Goal: Task Accomplishment & Management: Use online tool/utility

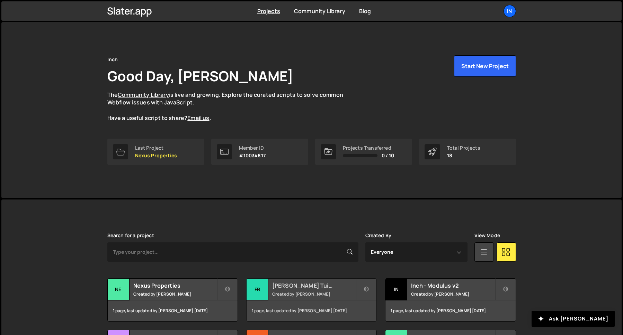
click at [310, 291] on small "Created by [PERSON_NAME]" at bounding box center [313, 294] width 83 height 6
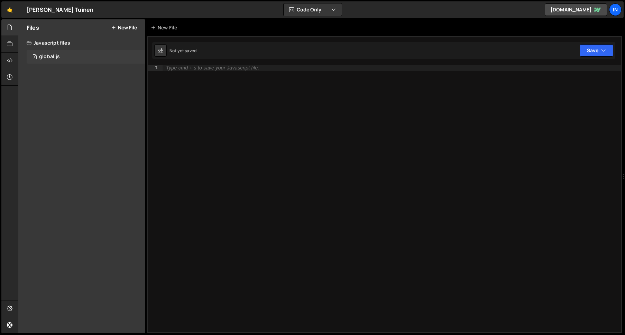
click at [76, 61] on div "1 global.js 0" at bounding box center [86, 57] width 119 height 14
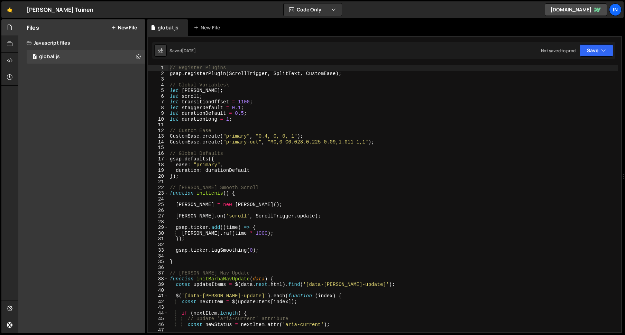
click at [227, 135] on div "// Register Plugins gsap . registerPlugin ( ScrollTrigger , SplitText , CustomE…" at bounding box center [394, 204] width 450 height 279
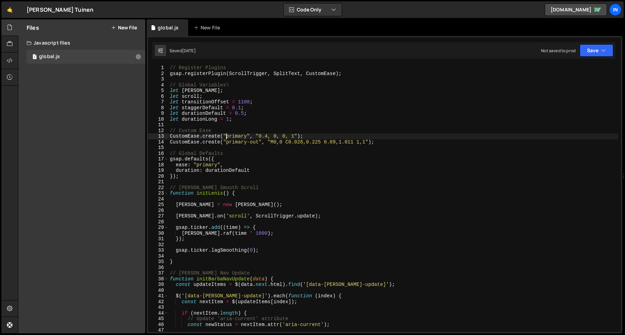
type textarea "});"
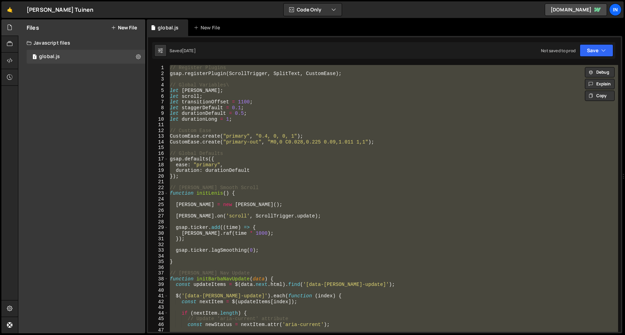
click at [196, 82] on div "// Register Plugins gsap . registerPlugin ( ScrollTrigger , SplitText , CustomE…" at bounding box center [394, 198] width 450 height 267
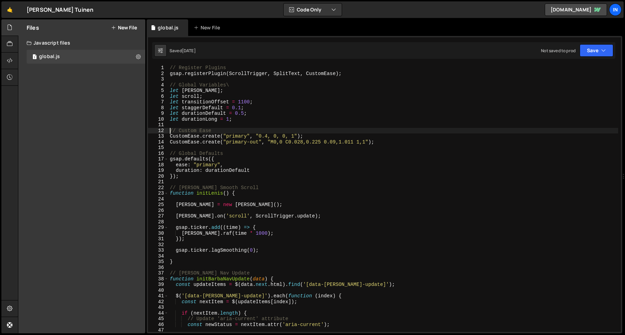
click at [171, 130] on div "// Register Plugins gsap . registerPlugin ( ScrollTrigger , SplitText , CustomE…" at bounding box center [394, 204] width 450 height 279
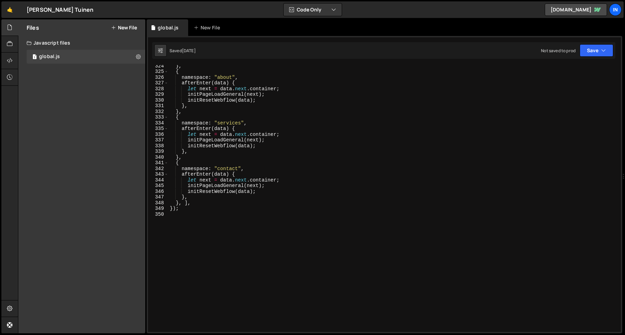
scroll to position [1862, 0]
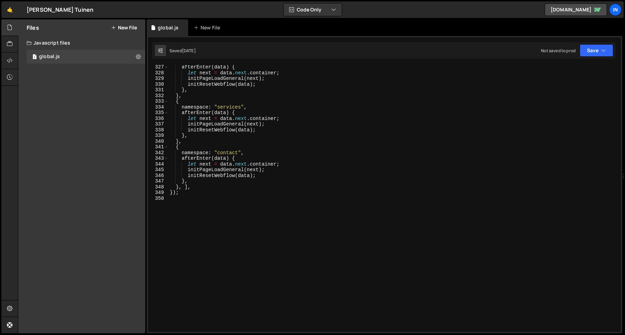
click at [199, 201] on div "afterEnter ( data ) { let next = data . next . container ; initPageLoadGeneral …" at bounding box center [394, 203] width 450 height 279
type textarea "});"
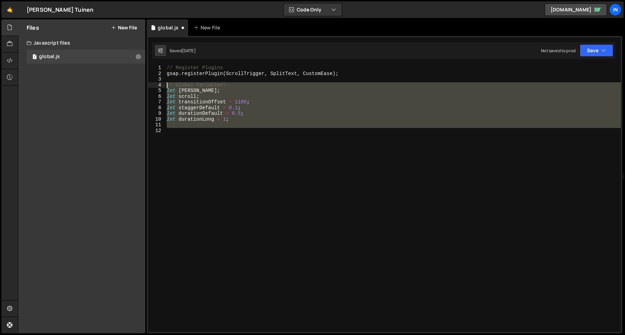
drag, startPoint x: 217, startPoint y: 141, endPoint x: 152, endPoint y: 82, distance: 88.0
click at [152, 82] on div "1 2 3 4 5 6 7 8 9 10 11 12 // Register Plugins gsap . registerPlugin ( ScrollTr…" at bounding box center [384, 198] width 473 height 267
type textarea "// Global Variables\ let [PERSON_NAME];"
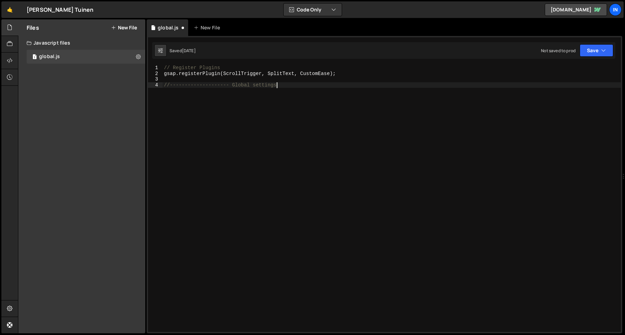
scroll to position [0, 8]
drag, startPoint x: 231, startPoint y: 85, endPoint x: 199, endPoint y: 84, distance: 32.2
click at [198, 84] on div "// Register Plugins gsap . registerPlugin ( ScrollTrigger , SplitText , CustomE…" at bounding box center [392, 204] width 458 height 279
click at [220, 85] on div "// Register Plugins gsap . registerPlugin ( ScrollTrigger , SplitText , CustomE…" at bounding box center [392, 198] width 458 height 267
drag, startPoint x: 220, startPoint y: 84, endPoint x: 169, endPoint y: 83, distance: 51.9
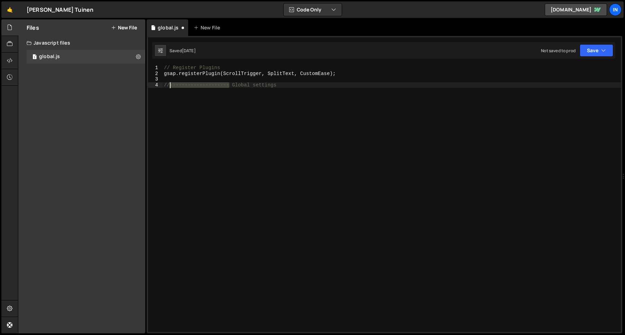
click at [169, 83] on div "// Register Plugins gsap . registerPlugin ( ScrollTrigger , SplitText , CustomE…" at bounding box center [392, 204] width 458 height 279
click at [309, 86] on div "// Register Plugins gsap . registerPlugin ( ScrollTrigger , SplitText , CustomE…" at bounding box center [392, 204] width 458 height 279
paste textarea "--------------------"
type textarea "//-------------------- Global settings --------------------//"
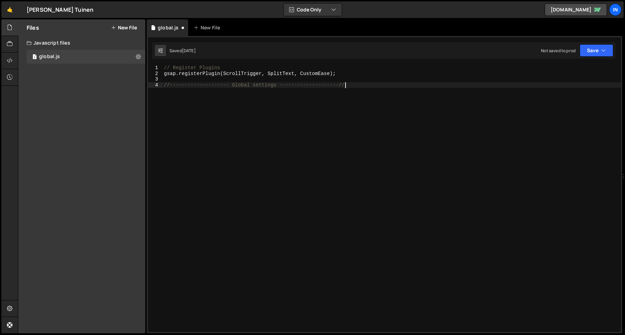
click at [163, 85] on div "// Register Plugins gsap . registerPlugin ( ScrollTrigger , SplitText , CustomE…" at bounding box center [392, 204] width 458 height 279
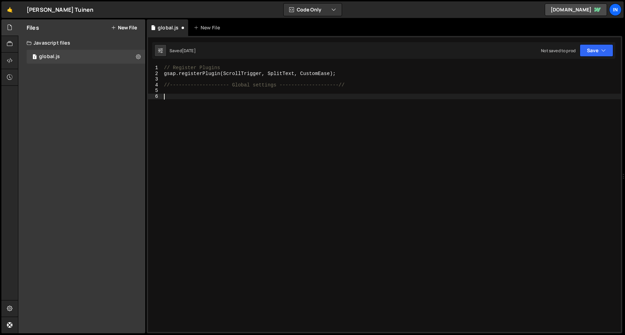
paste textarea "//-------------------- Global settings --------------------//"
drag, startPoint x: 276, startPoint y: 98, endPoint x: 259, endPoint y: 102, distance: 17.6
click at [276, 98] on div "// Register Plugins gsap . registerPlugin ( ScrollTrigger , SplitText , CustomE…" at bounding box center [392, 204] width 458 height 279
drag, startPoint x: 234, startPoint y: 98, endPoint x: 229, endPoint y: 119, distance: 21.7
click at [234, 98] on div "// Register Plugins gsap . registerPlugin ( ScrollTrigger , SplitText , CustomE…" at bounding box center [392, 204] width 458 height 279
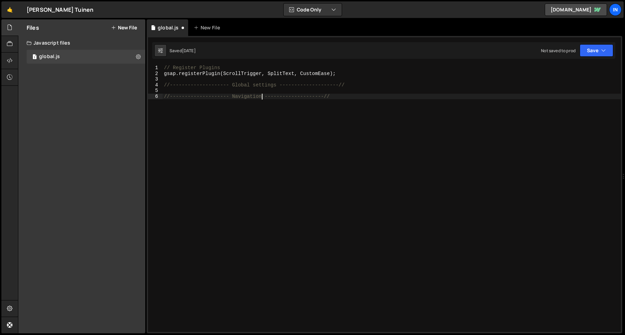
scroll to position [0, 7]
drag, startPoint x: 241, startPoint y: 97, endPoint x: 245, endPoint y: 102, distance: 6.2
click at [242, 97] on div "// Register Plugins gsap . registerPlugin ( ScrollTrigger , SplitText , CustomE…" at bounding box center [392, 204] width 458 height 279
type textarea "//-------------------- Nav --------------------//"
click at [320, 97] on div "// Register Plugins gsap . registerPlugin ( ScrollTrigger , SplitText , CustomE…" at bounding box center [392, 204] width 458 height 279
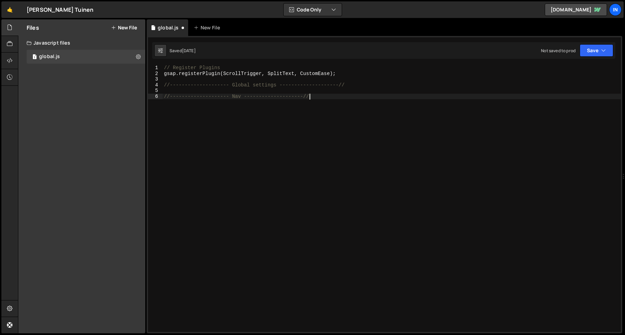
scroll to position [0, 0]
paste textarea "});"
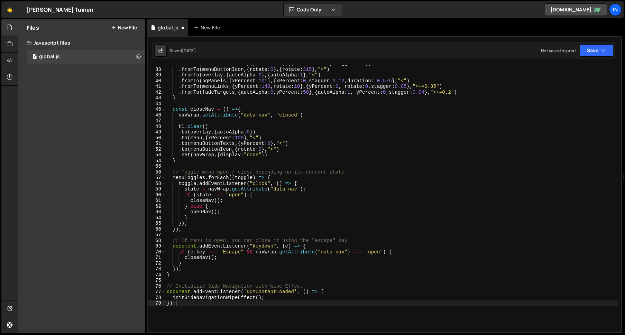
scroll to position [212, 0]
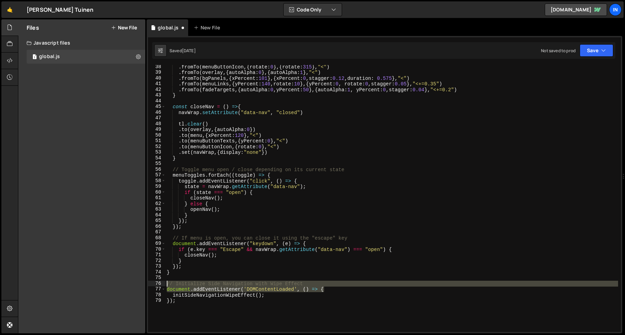
drag, startPoint x: 328, startPoint y: 289, endPoint x: 152, endPoint y: 285, distance: 175.5
click at [152, 285] on div "}); 38 39 40 41 42 43 44 45 46 47 48 49 50 51 52 53 54 55 56 57 58 59 60 61 62 …" at bounding box center [384, 198] width 473 height 267
type textarea "// Initialize Side Navigation with Wipe Effect document.addEventListener('DOMCo…"
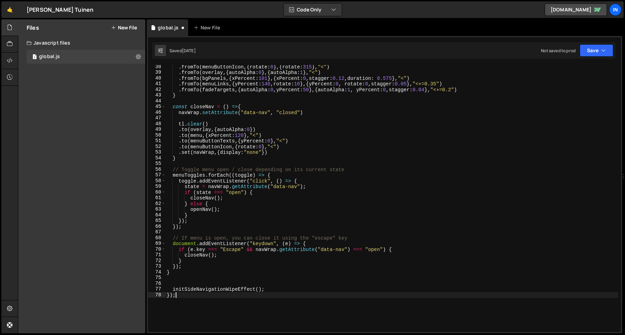
drag, startPoint x: 180, startPoint y: 295, endPoint x: 119, endPoint y: 291, distance: 61.0
click at [120, 291] on div "Files New File Javascript files 1 global.js 0 CSS files Copy share link Edit Fi…" at bounding box center [321, 176] width 607 height 315
type textarea "initSideNavigationWipeEffect(); });"
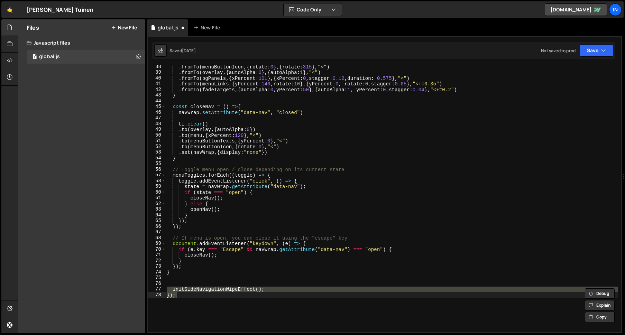
type textarea "});"
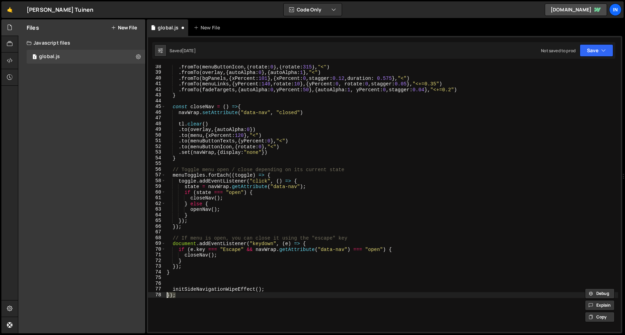
drag, startPoint x: 153, startPoint y: 297, endPoint x: 140, endPoint y: 297, distance: 13.2
click at [140, 297] on div "Files New File Javascript files 1 global.js 0 CSS files Copy share link Edit Fi…" at bounding box center [321, 176] width 607 height 315
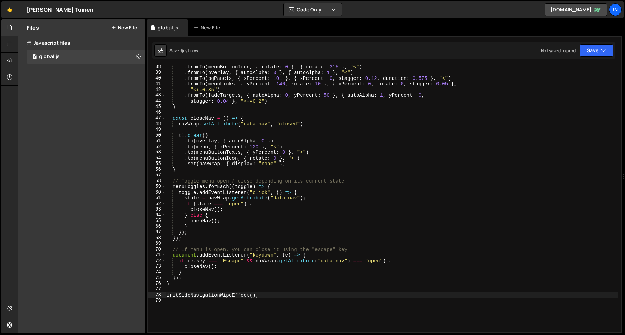
click at [178, 296] on div ". fromTo ( menuButtonIcon , { rotate : 0 } , { rotate : 315 } , "<" ) . fromTo …" at bounding box center [391, 203] width 453 height 279
click at [249, 296] on div ". fromTo ( menuButtonIcon , { rotate : 0 } , { rotate : 315 } , "<" ) . fromTo …" at bounding box center [391, 203] width 453 height 279
type textarea "initNav();"
click at [256, 303] on div ". fromTo ( menuButtonIcon , { rotate : 0 } , { rotate : 315 } , "<" ) . fromTo …" at bounding box center [391, 203] width 453 height 279
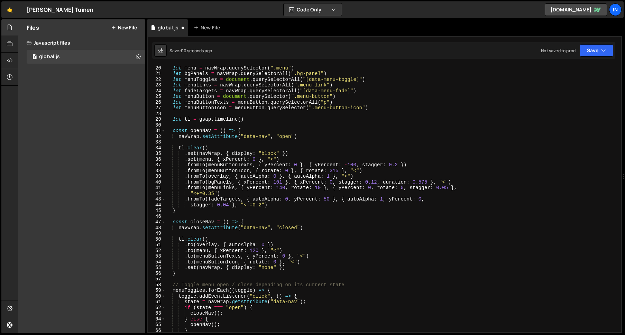
scroll to position [0, 0]
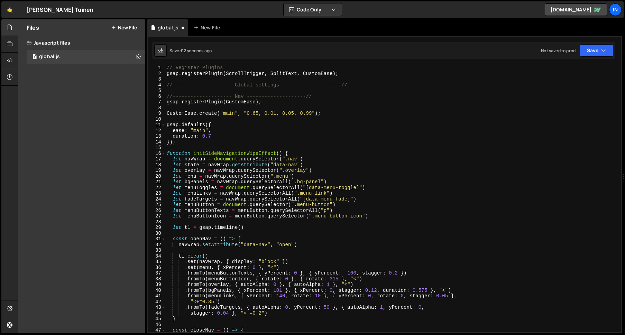
drag, startPoint x: 205, startPoint y: 152, endPoint x: 217, endPoint y: 170, distance: 21.6
click at [205, 152] on div "// Register Plugins gsap . registerPlugin ( ScrollTrigger , SplitText , CustomE…" at bounding box center [391, 204] width 453 height 279
click at [215, 154] on div "// Register Plugins gsap . registerPlugin ( ScrollTrigger , SplitText , CustomE…" at bounding box center [391, 204] width 453 height 279
click at [263, 152] on div "// Register Plugins gsap . registerPlugin ( ScrollTrigger , SplitText , CustomE…" at bounding box center [391, 204] width 453 height 279
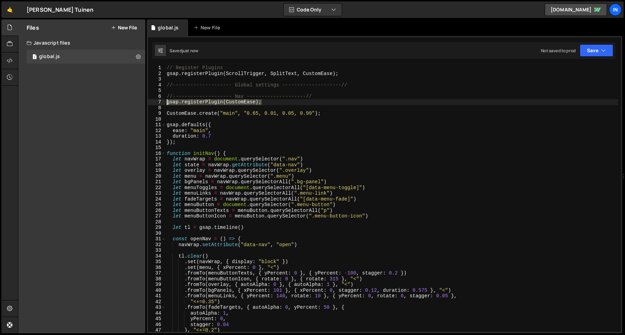
drag, startPoint x: 260, startPoint y: 102, endPoint x: 125, endPoint y: 102, distance: 134.3
click at [126, 102] on div "Files New File Javascript files 1 global.js 0 CSS files Copy share link Edit Fi…" at bounding box center [321, 176] width 607 height 315
type textarea "gsap.registerPlugin(CustomEase);"
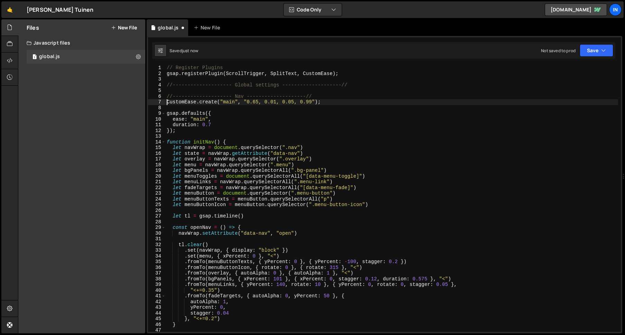
click at [328, 103] on div "// Register Plugins gsap . registerPlugin ( ScrollTrigger , SplitText , CustomE…" at bounding box center [391, 204] width 453 height 279
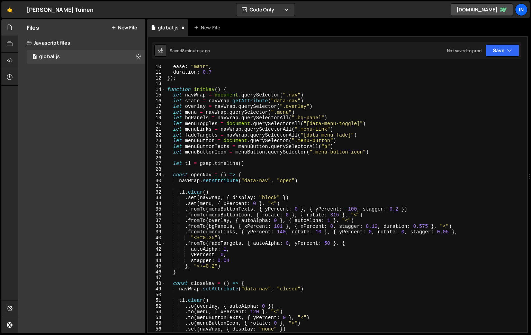
scroll to position [53, 0]
click at [316, 104] on div "ease : "main" , duration : 0.7 }) ; function initNav ( ) { let navWrap = docume…" at bounding box center [345, 203] width 358 height 279
type textarea "let overlay = navWrap.querySelector(".overlay")"
click at [174, 106] on div "ease : "main" , duration : 0.7 }) ; function initNav ( ) { let navWrap = docume…" at bounding box center [345, 203] width 358 height 279
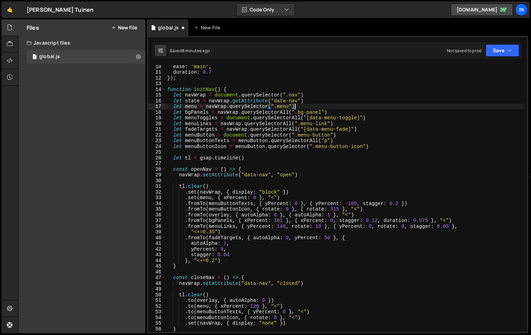
click at [306, 106] on div "ease : "main" , duration : 0.7 }) ; function initNav ( ) { let navWrap = docume…" at bounding box center [345, 203] width 358 height 279
click at [178, 113] on div "ease : "main" , duration : 0.7 }) ; function initNav ( ) { let navWrap = docume…" at bounding box center [345, 203] width 358 height 279
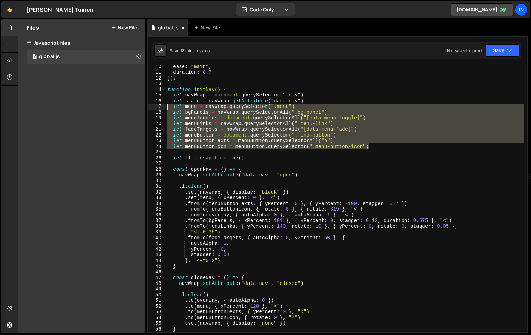
drag, startPoint x: 378, startPoint y: 146, endPoint x: 121, endPoint y: 104, distance: 260.5
click at [121, 104] on div "Files New File Javascript files 1 global.js 0 CSS files Copy share link Edit Fi…" at bounding box center [274, 176] width 513 height 315
type textarea "let menu = navWrap.querySelector(".menu") let bgPanels = navWrap.querySelectorA…"
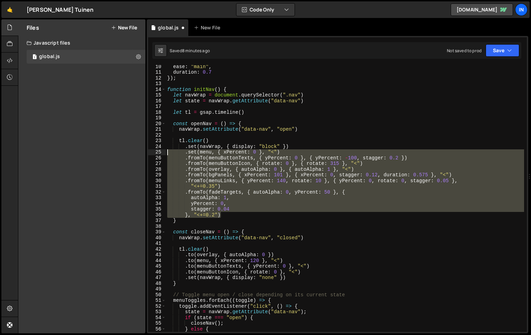
drag, startPoint x: 228, startPoint y: 214, endPoint x: 125, endPoint y: 152, distance: 120.9
click at [125, 152] on div "Files New File Javascript files 1 global.js 0 CSS files Copy share link Edit Fi…" at bounding box center [274, 176] width 513 height 315
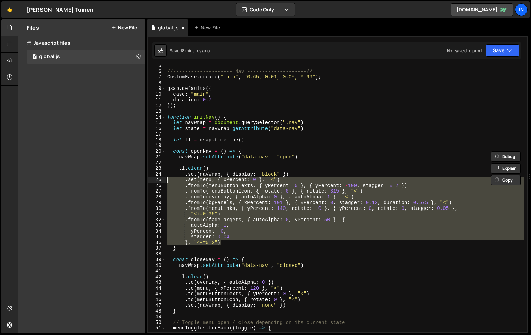
scroll to position [25, 0]
click at [212, 169] on div "//-------------------- Nav --------------------// CustomEase . create ( "main" …" at bounding box center [345, 202] width 358 height 279
type textarea "tl.clear() .set(navWrap, { display: "block" })"
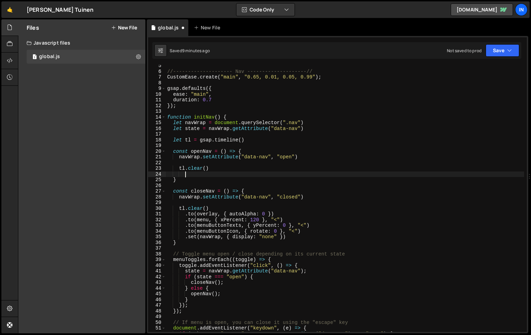
scroll to position [0, 1]
click at [310, 123] on div "//-------------------- Nav --------------------// CustomEase . create ( "main" …" at bounding box center [345, 202] width 358 height 279
type textarea "let navWrap = document.querySelector(".nav")"
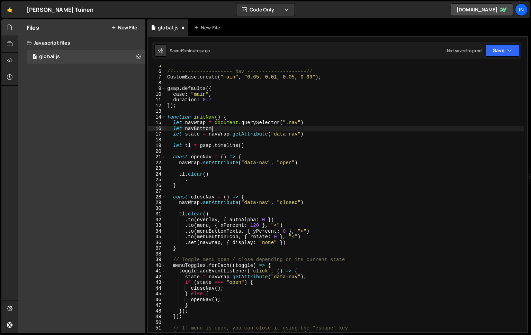
scroll to position [0, 1]
type textarea "let navWrap = document.querySelector(".nav")"
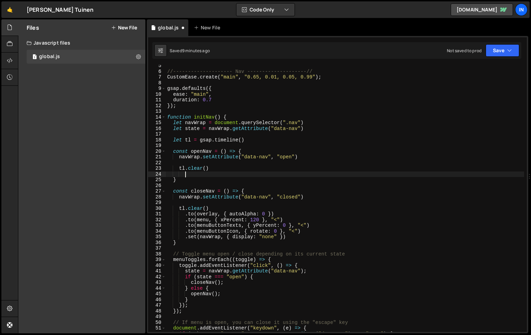
scroll to position [0, 0]
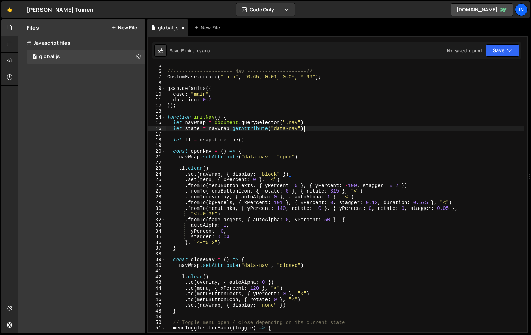
type textarea "tl.clear()"
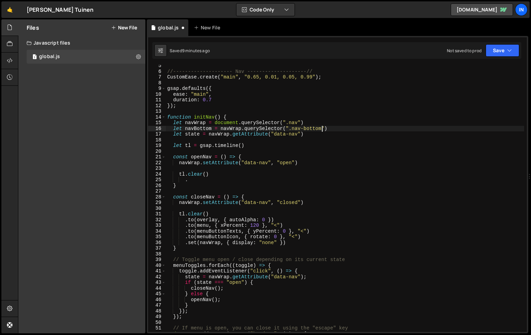
scroll to position [0, 10]
click at [342, 128] on div "//-------------------- Nav --------------------// CustomEase . create ( "main" …" at bounding box center [345, 202] width 358 height 279
type textarea "let navBottom = navWrap.querySelector(".nav-bottom")"
click at [334, 129] on div "//-------------------- Nav --------------------// CustomEase . create ( "main" …" at bounding box center [345, 202] width 358 height 279
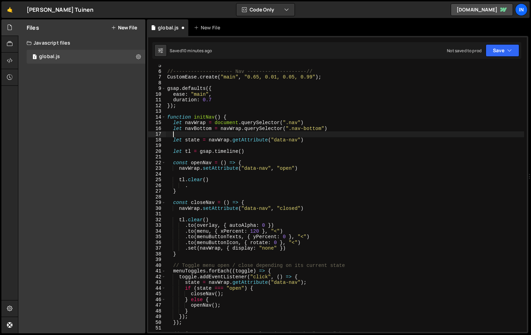
type textarea "n"
paste textarea "nav-inner""
type textarea "let navInner = navWarap.querySelector(".nav-inner")"
click at [330, 134] on div "//-------------------- Nav --------------------// CustomEase . create ( "main" …" at bounding box center [345, 202] width 358 height 279
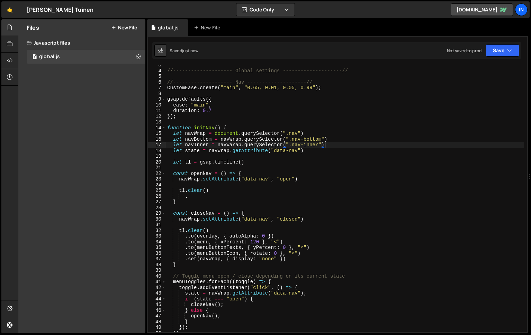
scroll to position [22, 0]
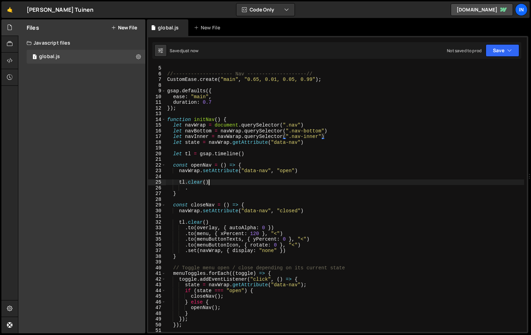
click at [214, 184] on div "//-------------------- Global settings --------------------// //---------------…" at bounding box center [345, 199] width 358 height 279
click at [215, 187] on div "//-------------------- Global settings --------------------// //---------------…" at bounding box center [345, 199] width 358 height 279
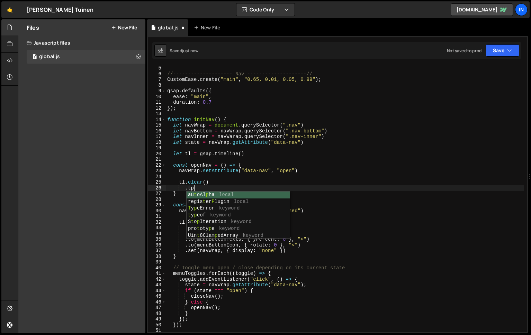
scroll to position [0, 1]
click at [269, 172] on div "//-------------------- Global settings --------------------// //---------------…" at bounding box center [345, 199] width 358 height 279
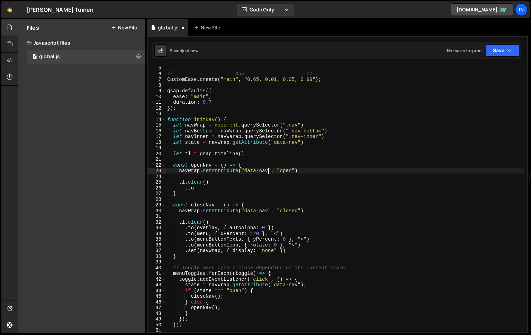
click at [205, 189] on div "//-------------------- Global settings --------------------// //---------------…" at bounding box center [345, 199] width 358 height 279
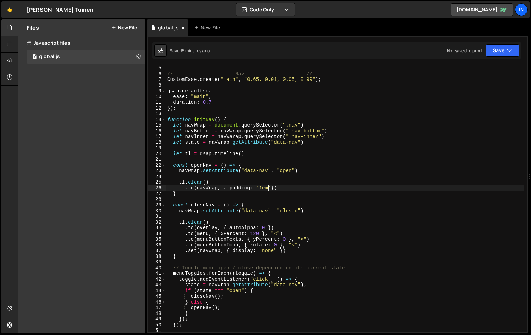
scroll to position [0, 7]
type textarea ".to(navWrap, { padding: '1.5em'})"
click at [287, 187] on div "//-------------------- Global settings --------------------// //---------------…" at bounding box center [345, 199] width 358 height 279
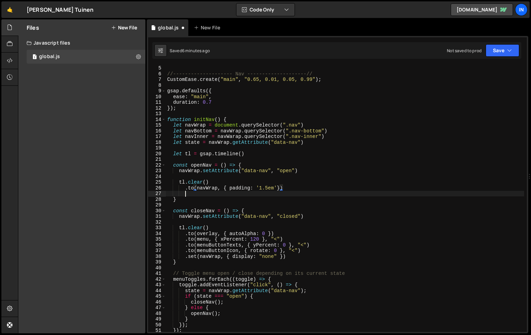
scroll to position [0, 1]
type textarea ".to(navWrap, { padding: '1.5em'})"
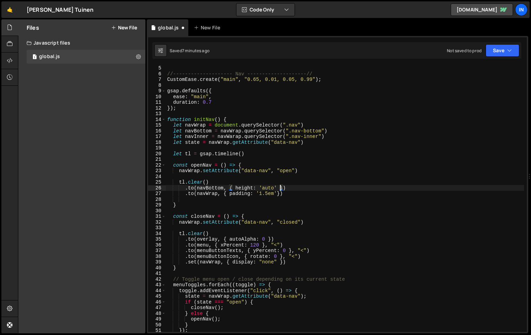
scroll to position [0, 8]
type textarea ".to(navBottom, { height: 'auto' })"
click at [260, 185] on div "//-------------------- Global settings --------------------// //---------------…" at bounding box center [345, 199] width 358 height 279
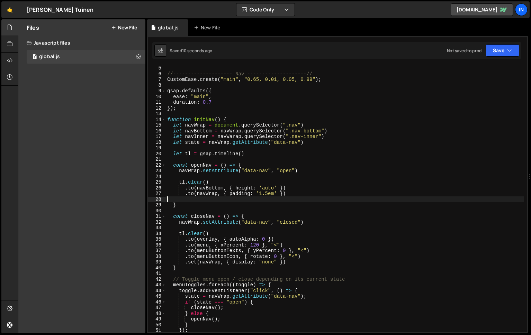
click at [171, 198] on div "//-------------------- Global settings --------------------// //---------------…" at bounding box center [345, 199] width 358 height 279
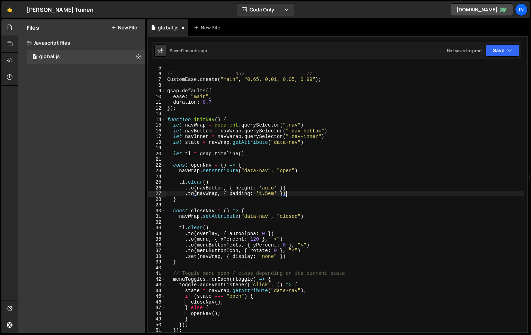
click at [329, 136] on div "//-------------------- Global settings --------------------// //---------------…" at bounding box center [345, 199] width 358 height 279
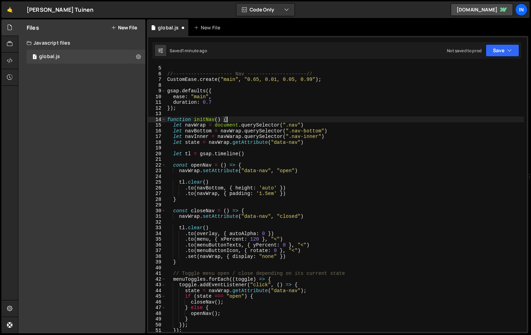
type textarea "let navWrap = document.querySelector(".nav")"
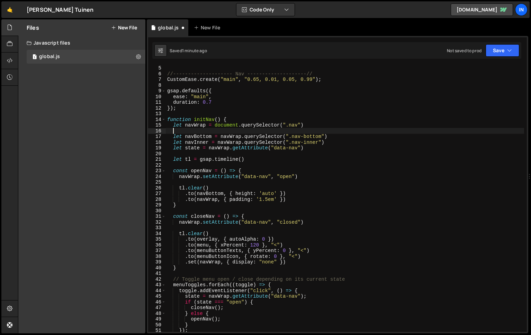
paste textarea "let menuToggles = navWrap.querySelectorAll("[data-menu-toggle]")"
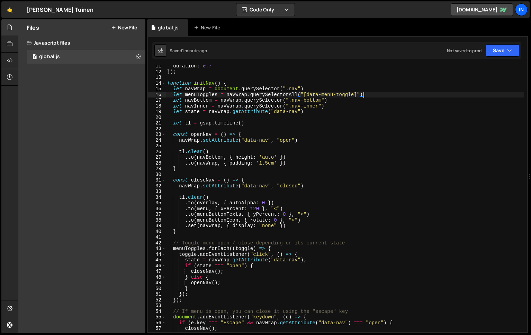
scroll to position [58, 0]
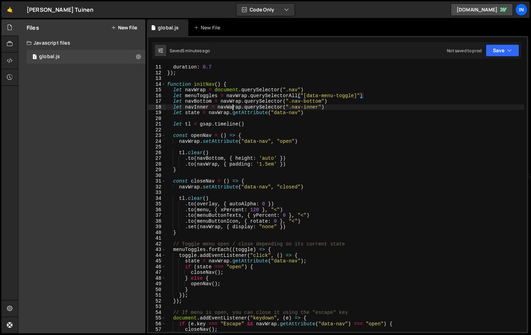
click at [233, 109] on div "duration : 0.7 }) ; function initNav ( ) { let navWrap = document . querySelect…" at bounding box center [345, 203] width 358 height 279
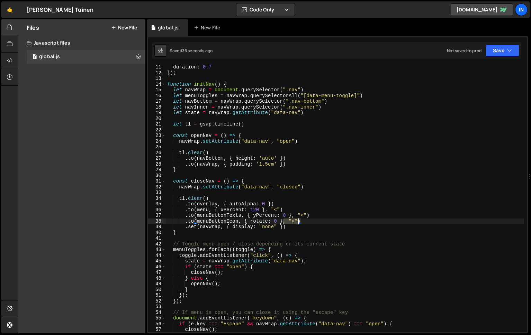
drag, startPoint x: 284, startPoint y: 221, endPoint x: 298, endPoint y: 221, distance: 13.8
click at [298, 221] on div "duration : 0.7 }) ; function initNav ( ) { let navWrap = document . querySelect…" at bounding box center [345, 203] width 358 height 279
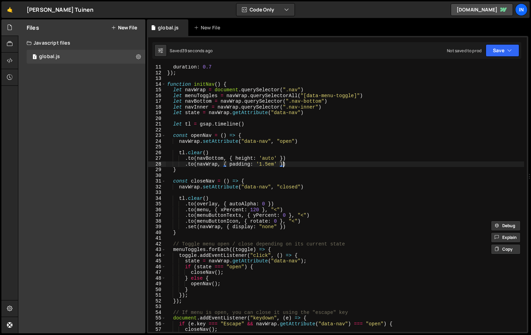
drag, startPoint x: 282, startPoint y: 163, endPoint x: 282, endPoint y: 176, distance: 12.8
click at [282, 163] on div "duration : 0.7 }) ; function initNav ( ) { let navWrap = document . querySelect…" at bounding box center [345, 203] width 358 height 279
paste textarea ", "<""
type textarea ".to(navWrap, { padding: '1.5em' }, "<")"
click at [305, 166] on div "duration : 0.7 }) ; function initNav ( ) { let navWrap = document . querySelect…" at bounding box center [345, 203] width 358 height 279
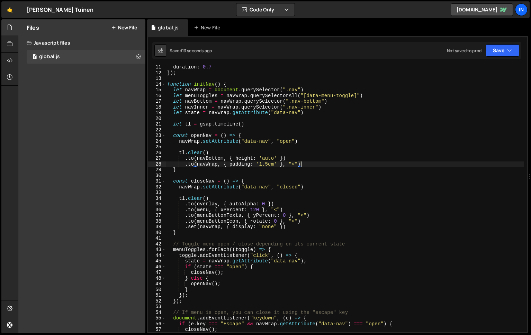
click at [186, 165] on div "duration : 0.7 }) ; function initNav ( ) { let navWrap = document . querySelect…" at bounding box center [345, 203] width 358 height 279
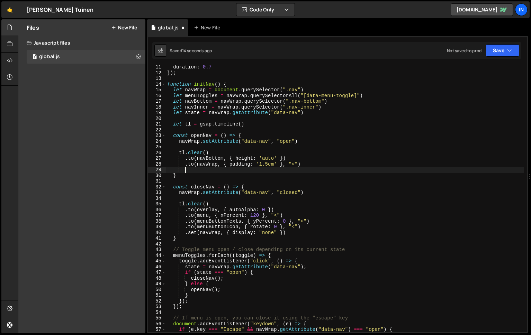
paste textarea ".to(navWrap, { padding: '1.5em' }, "<")"
drag, startPoint x: 218, startPoint y: 170, endPoint x: 224, endPoint y: 188, distance: 18.5
click at [221, 174] on div "duration : 0.7 }) ; function initNav ( ) { let navWrap = document . querySelect…" at bounding box center [345, 203] width 358 height 279
click at [251, 168] on div "duration : 0.7 }) ; function initNav ( ) { let navWrap = document . querySelect…" at bounding box center [345, 203] width 358 height 279
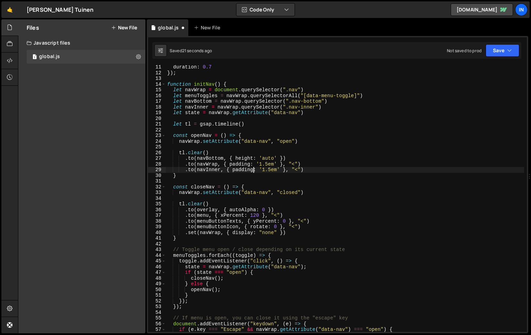
click at [253, 170] on div "duration : 0.7 }) ; function initNav ( ) { let navWrap = document . querySelect…" at bounding box center [345, 203] width 358 height 279
click at [234, 171] on div "duration : 0.7 }) ; function initNav ( ) { let navWrap = document . querySelect…" at bounding box center [345, 203] width 358 height 279
click at [264, 170] on div "duration : 0.7 }) ; function initNav ( ) { let navWrap = document . querySelect…" at bounding box center [345, 203] width 358 height 279
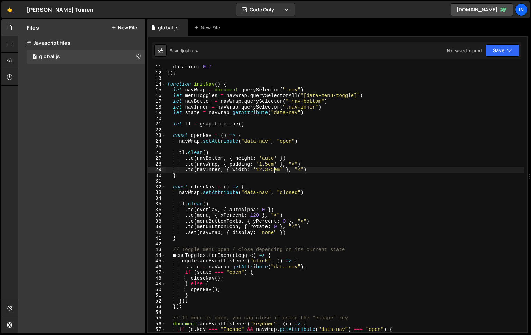
type textarea ".to([PERSON_NAME], { width: '12.375em' }, "<")"
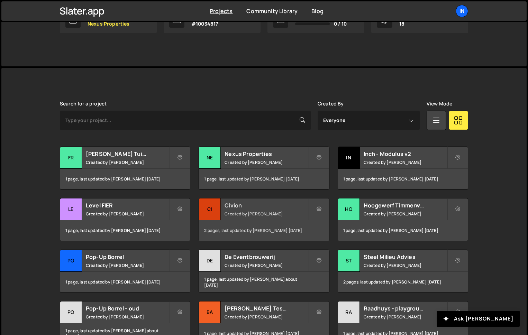
click at [235, 215] on small "Created by [PERSON_NAME]" at bounding box center [266, 214] width 83 height 6
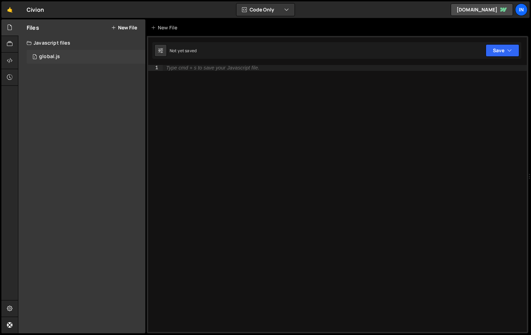
click at [54, 53] on div "1 global.js 0" at bounding box center [86, 57] width 119 height 14
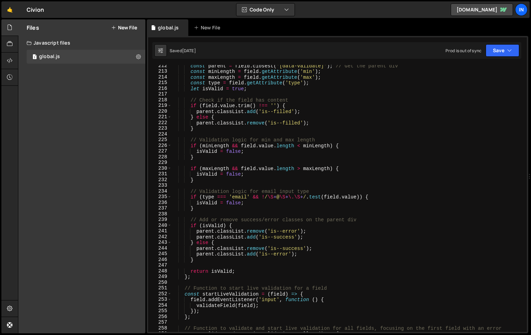
type textarea "isValid = false;"
click at [320, 148] on div "const parent = field . closest ( '[data-validate]' ) ; // Get the parent div co…" at bounding box center [347, 202] width 353 height 279
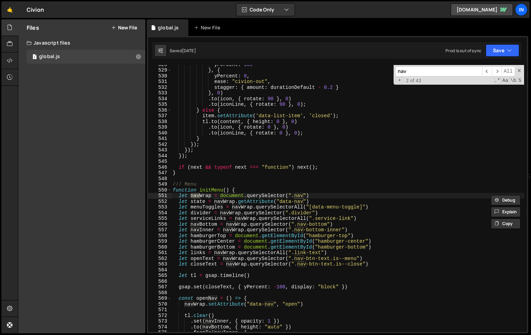
scroll to position [3012, 0]
type input "nav"
click at [520, 70] on span at bounding box center [519, 70] width 5 height 5
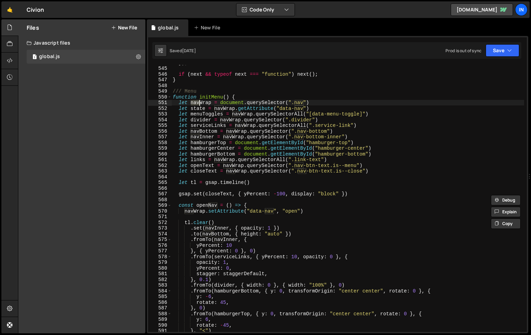
scroll to position [3127, 0]
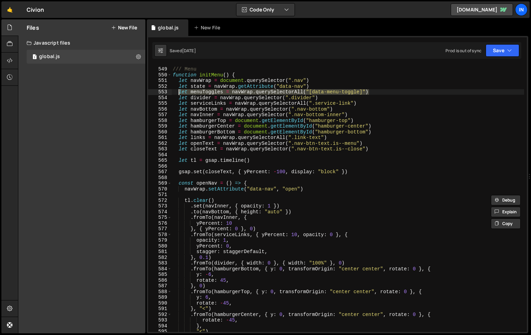
drag, startPoint x: 376, startPoint y: 90, endPoint x: 180, endPoint y: 90, distance: 196.9
click at [180, 90] on div "/// Menu function initMenu ( ) { let navWrap = document . querySelector ( ".nav…" at bounding box center [347, 200] width 353 height 279
type textarea "let menuToggles = navWrap.querySelectorAll("[data-menu-toggle]")"
